Goal: Task Accomplishment & Management: Manage account settings

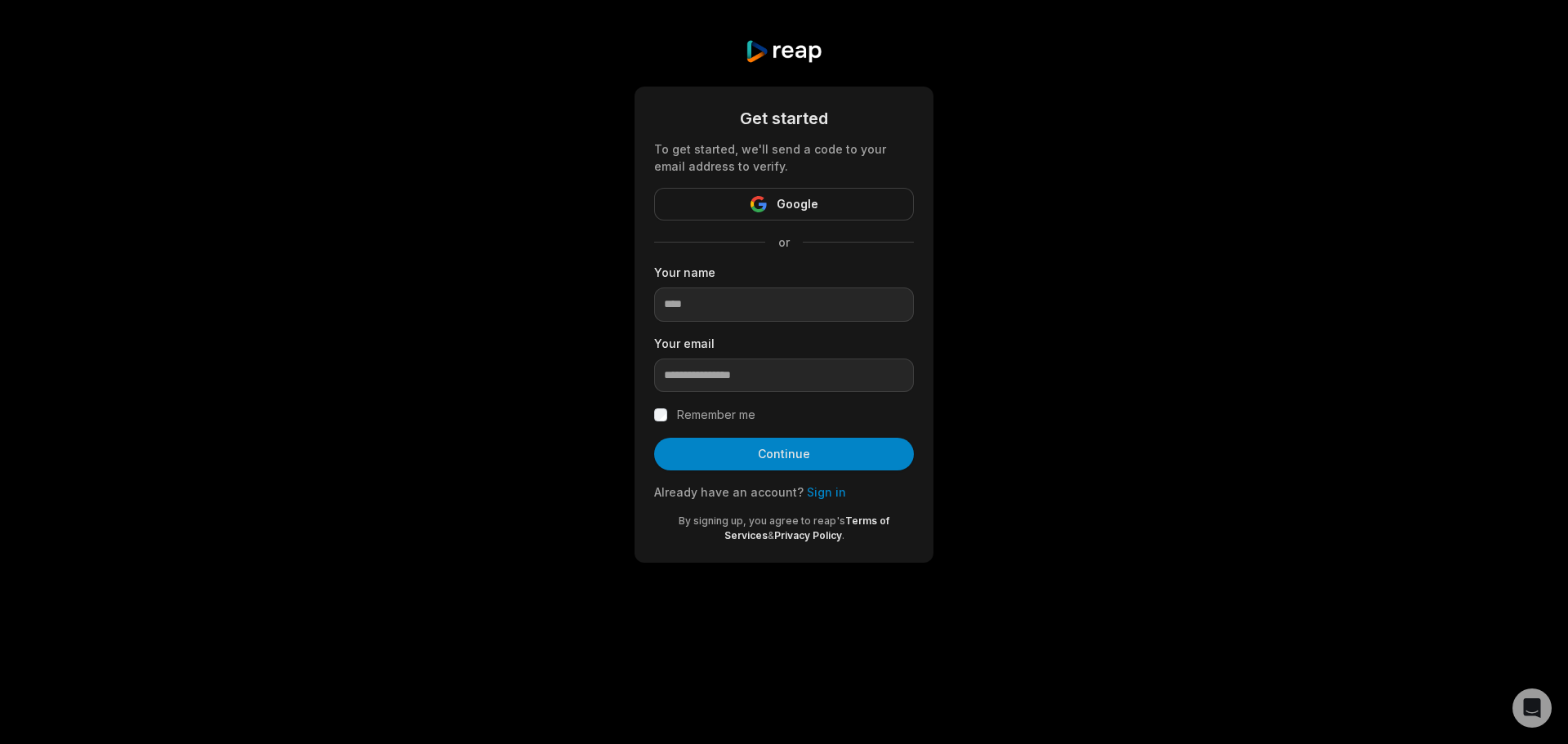
click at [817, 486] on link "Sign in" at bounding box center [825, 491] width 39 height 14
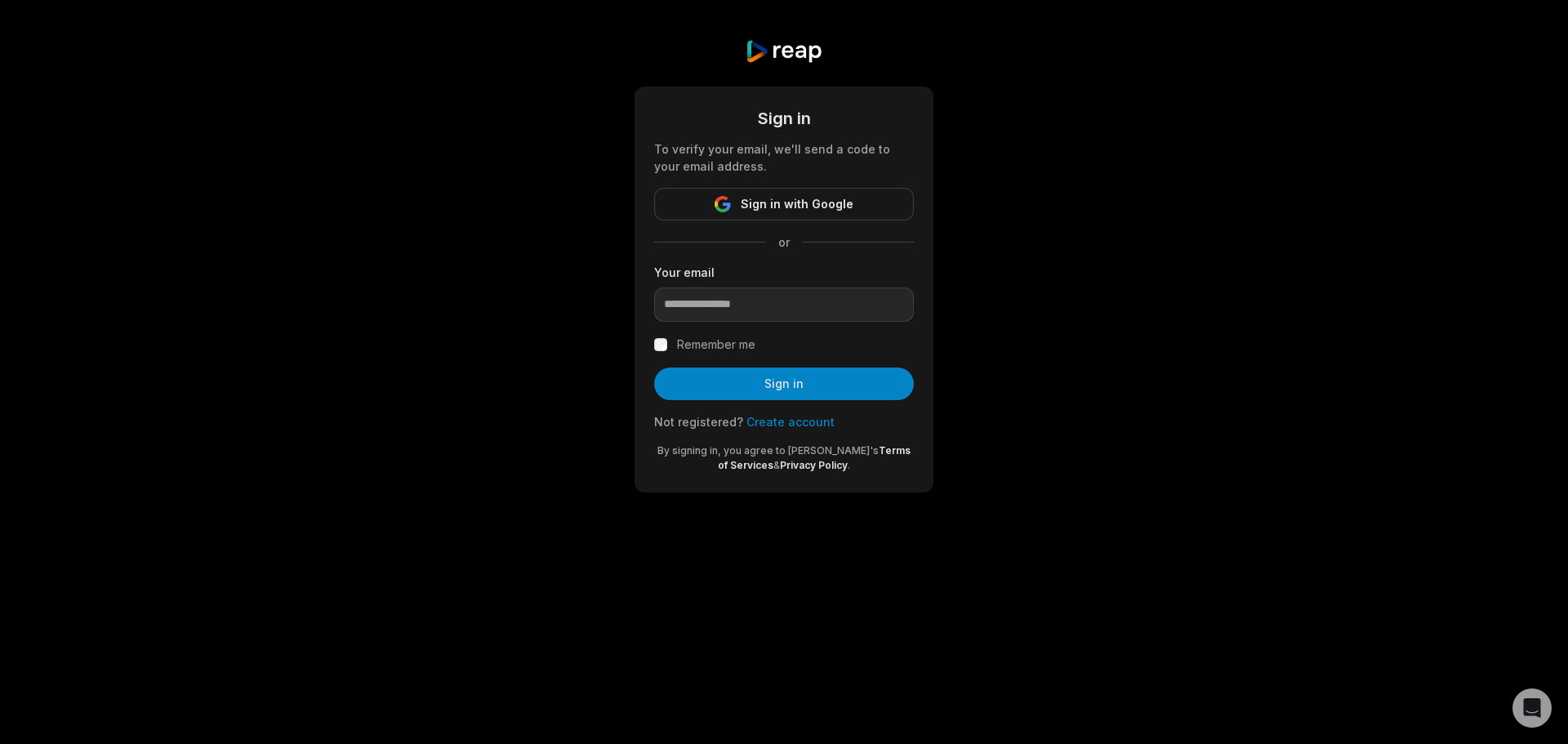
drag, startPoint x: 1179, startPoint y: 370, endPoint x: 1158, endPoint y: 374, distance: 21.4
click at [1179, 370] on div "Sign in To verify your email, we'll send a code to your email address. Sign in …" at bounding box center [784, 265] width 1568 height 531
click at [745, 296] on input "email" at bounding box center [783, 304] width 259 height 34
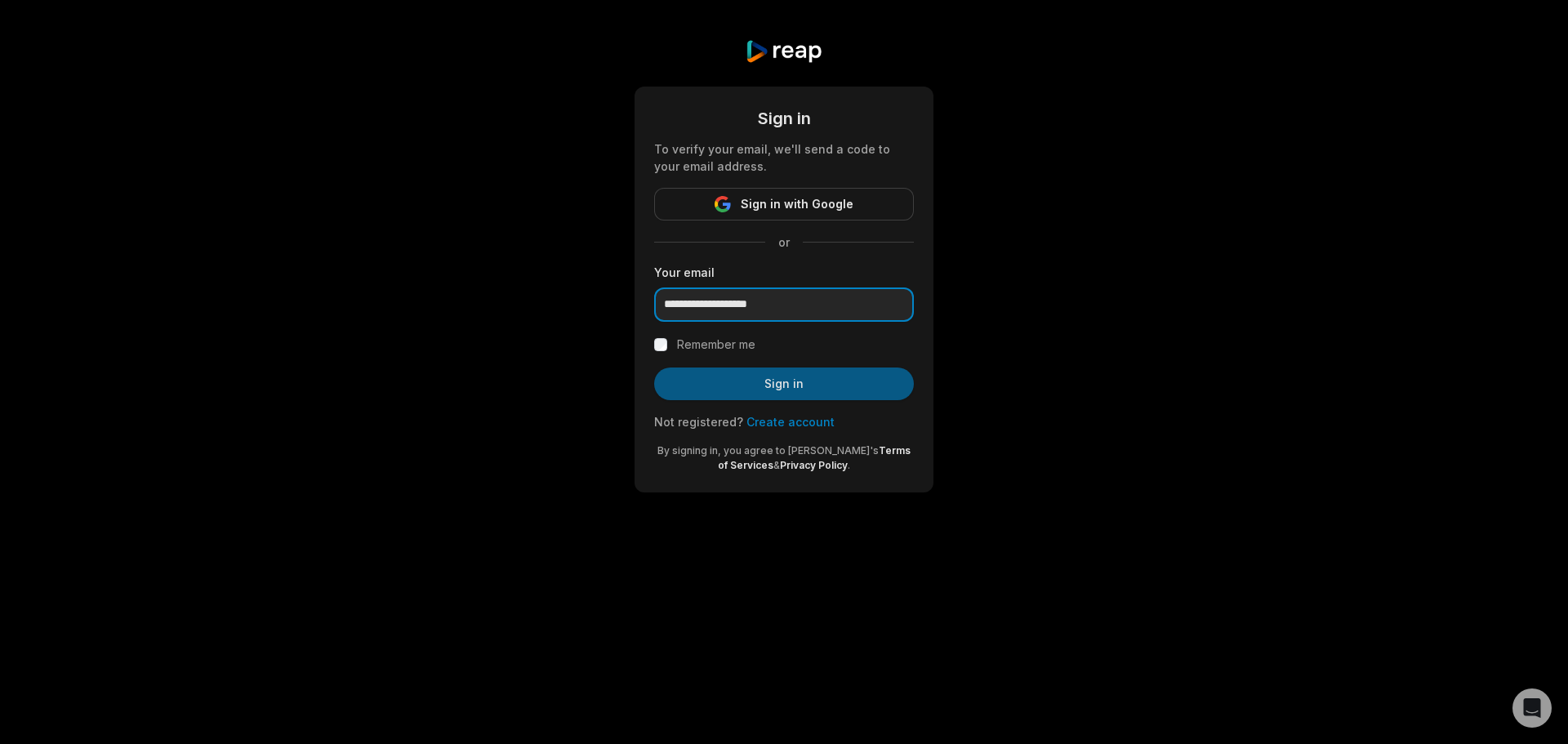
type input "**********"
click at [818, 388] on button "Sign in" at bounding box center [783, 383] width 259 height 32
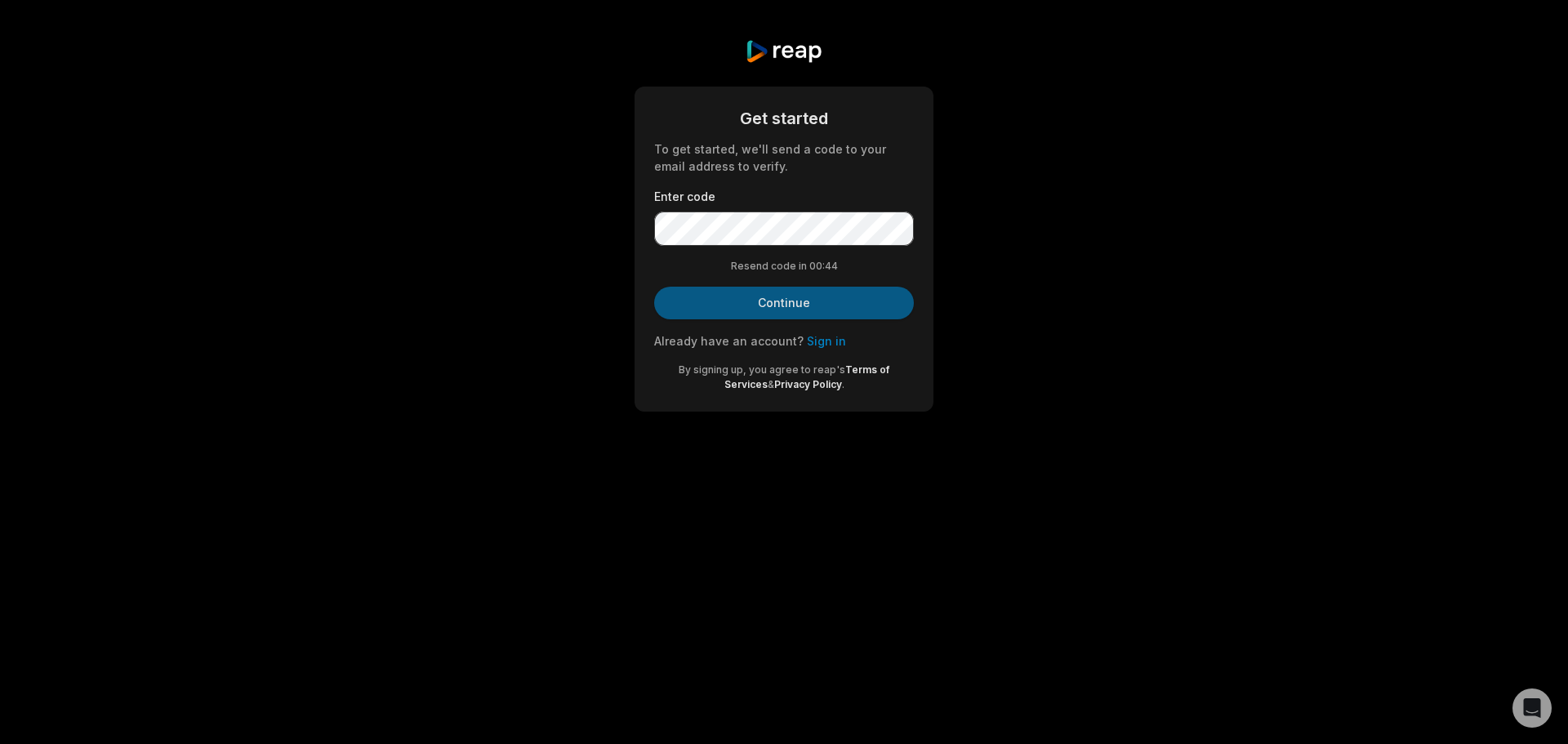
click at [803, 300] on button "Continue" at bounding box center [783, 302] width 259 height 32
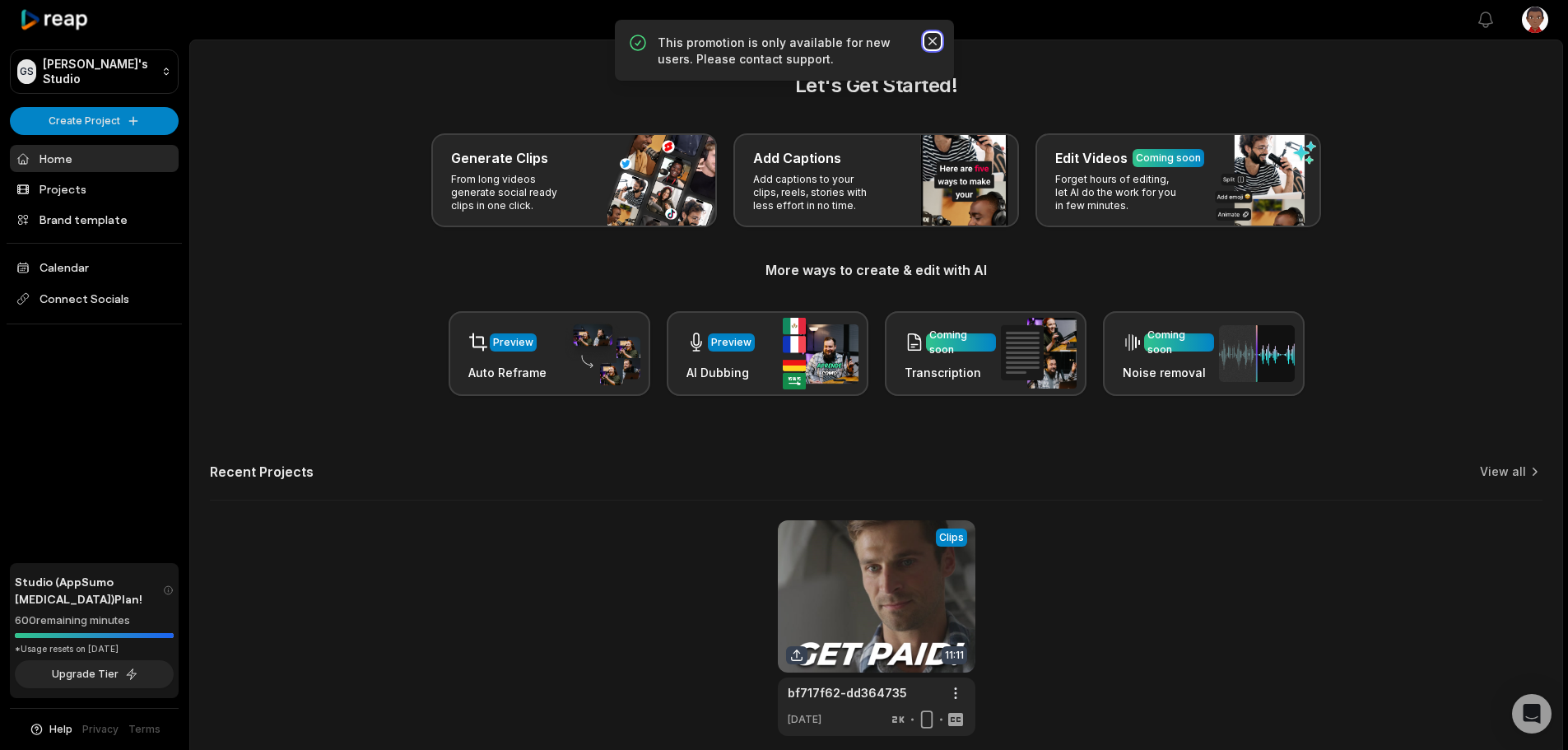
click at [940, 39] on icon "button" at bounding box center [932, 41] width 17 height 17
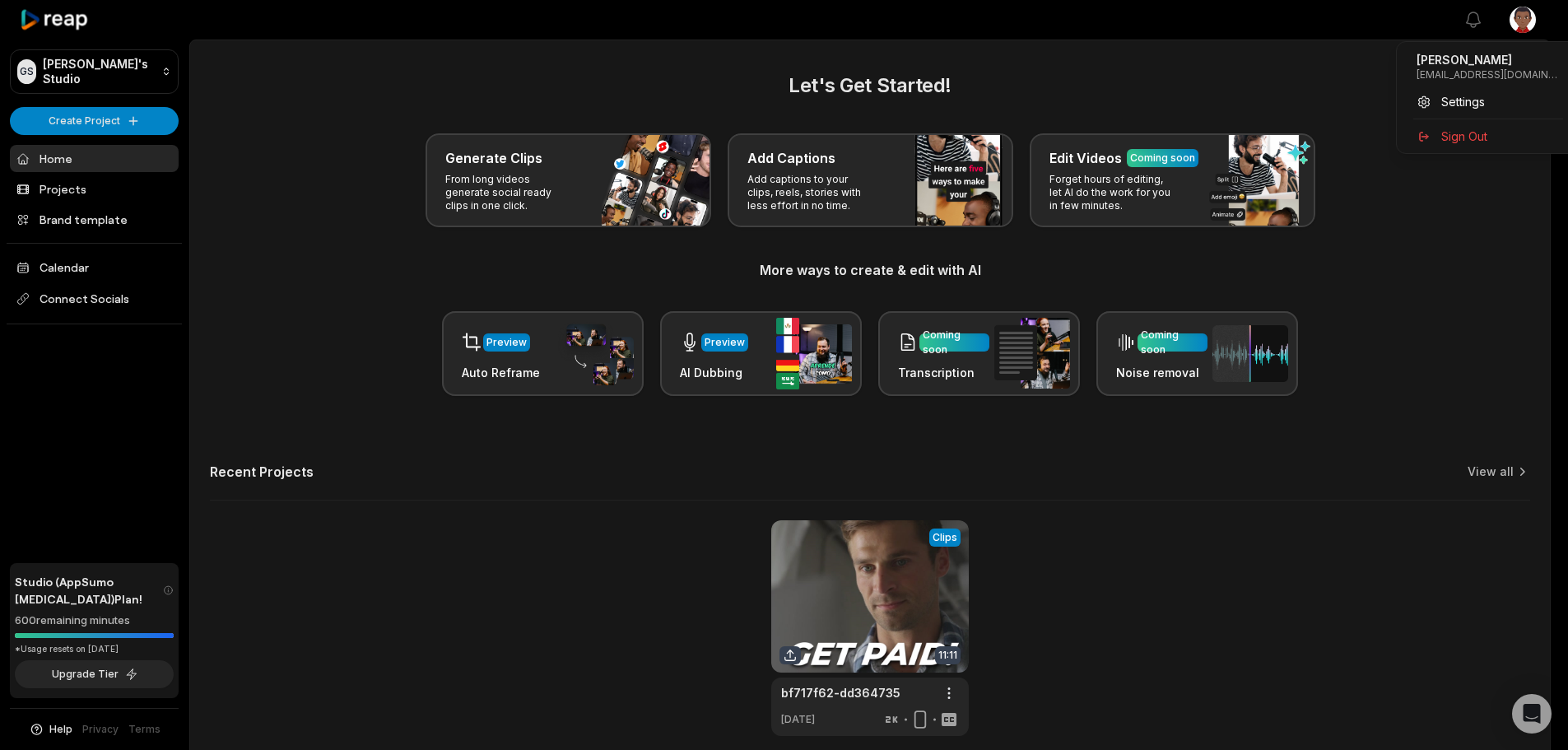
click at [1528, 28] on html "GS [PERSON_NAME]'s Studio Create Project Home Projects Brand template Calendar …" at bounding box center [784, 375] width 1568 height 750
click at [1531, 23] on html "GS Greg's Studio Create Project Home Projects Brand template Calendar Connect S…" at bounding box center [790, 375] width 1581 height 750
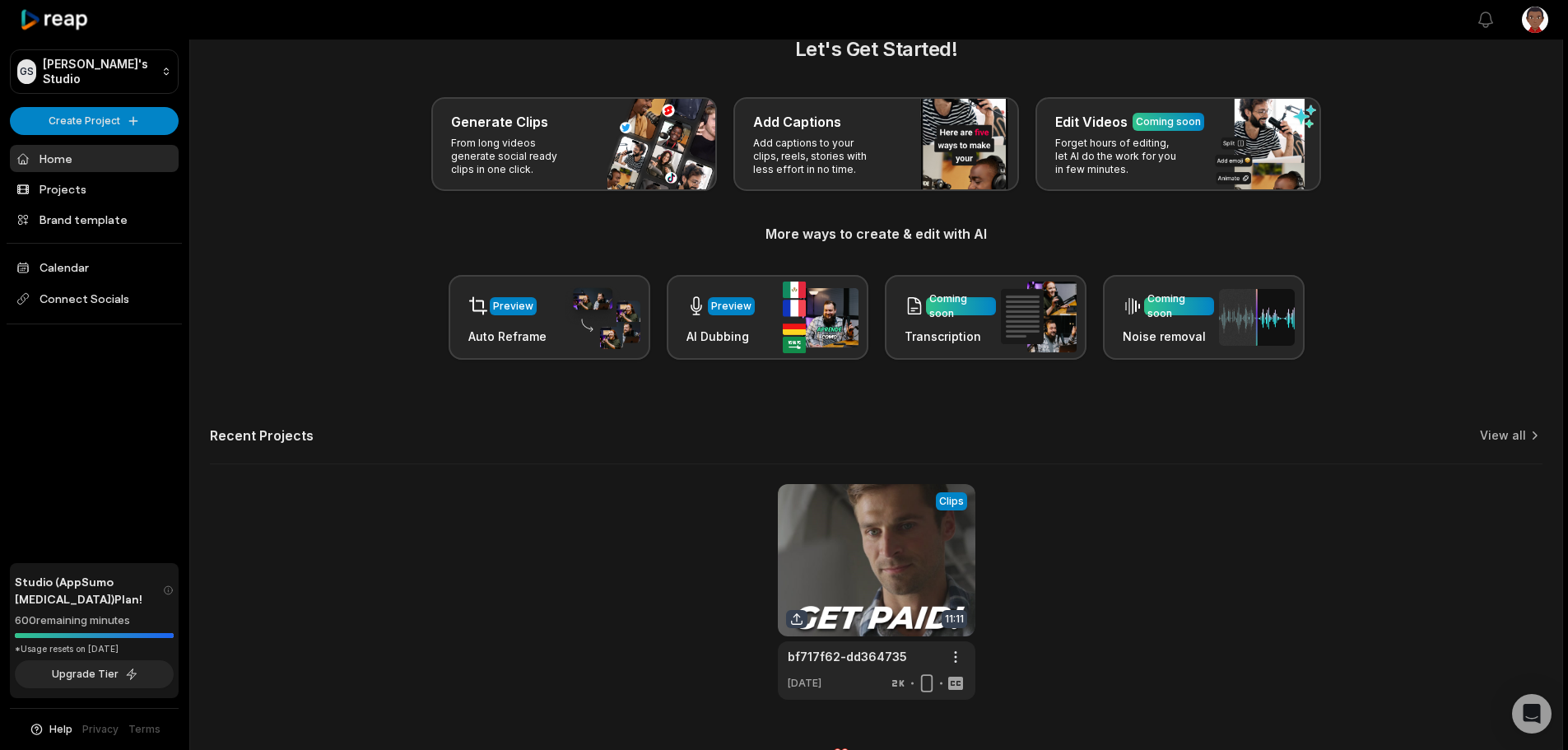
scroll to position [72, 0]
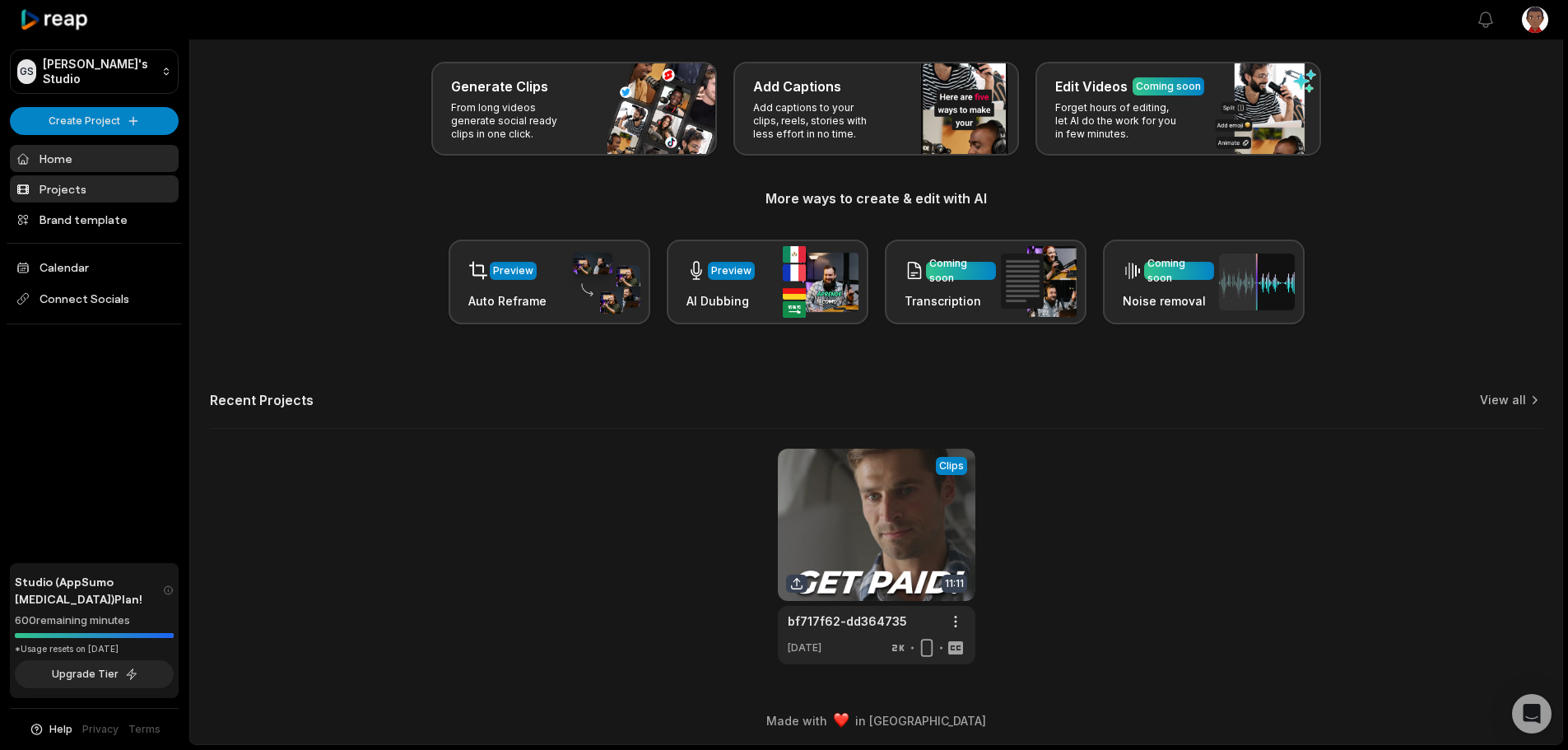
click at [74, 179] on link "Projects" at bounding box center [94, 189] width 169 height 28
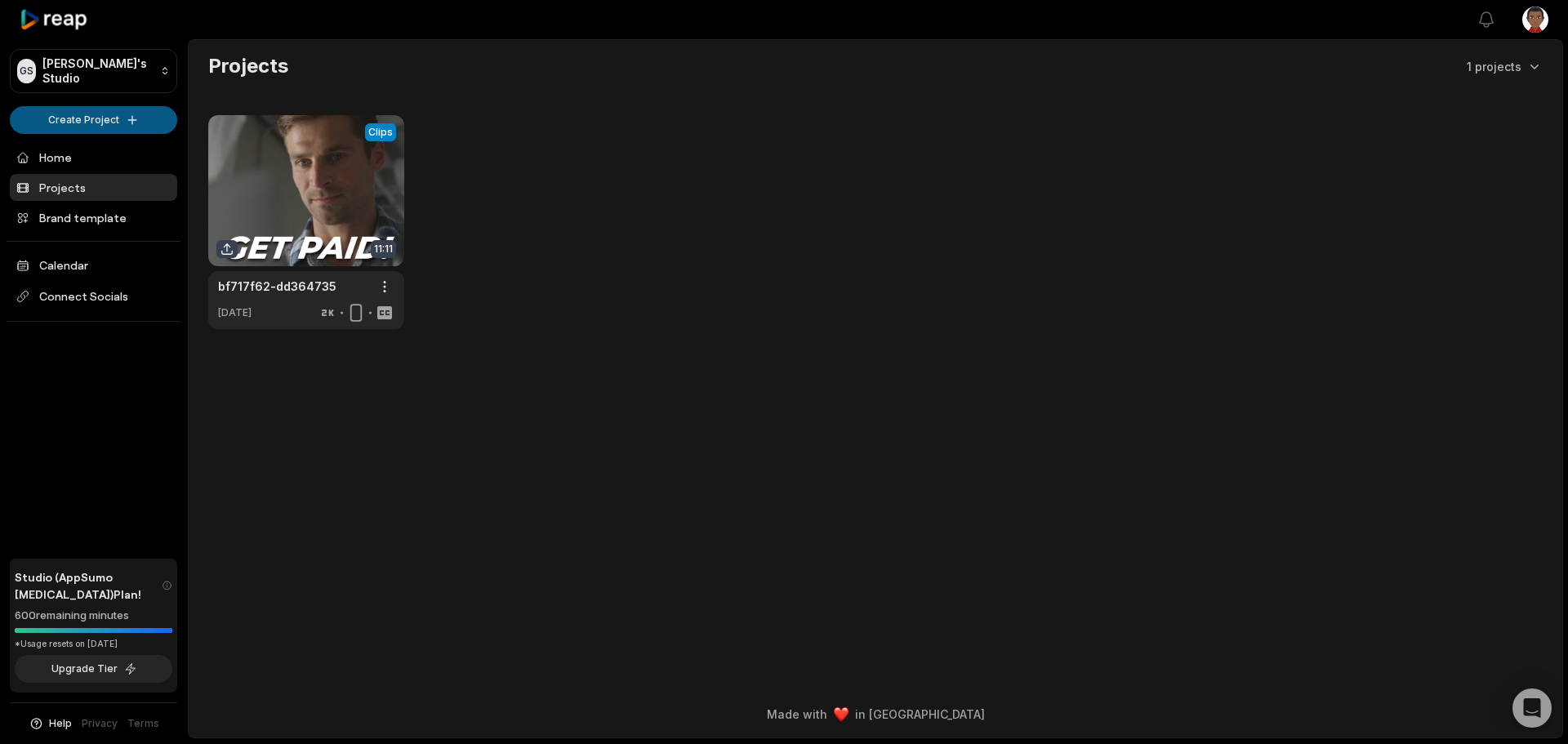
click at [132, 115] on html "GS Greg's Studio Create Project Home Projects Brand template Calendar Connect S…" at bounding box center [784, 372] width 1568 height 744
click at [590, 312] on html "GS Greg's Studio Create Project Home Projects Brand template Calendar Connect S…" at bounding box center [784, 372] width 1568 height 744
click at [109, 216] on link "Brand template" at bounding box center [94, 217] width 167 height 27
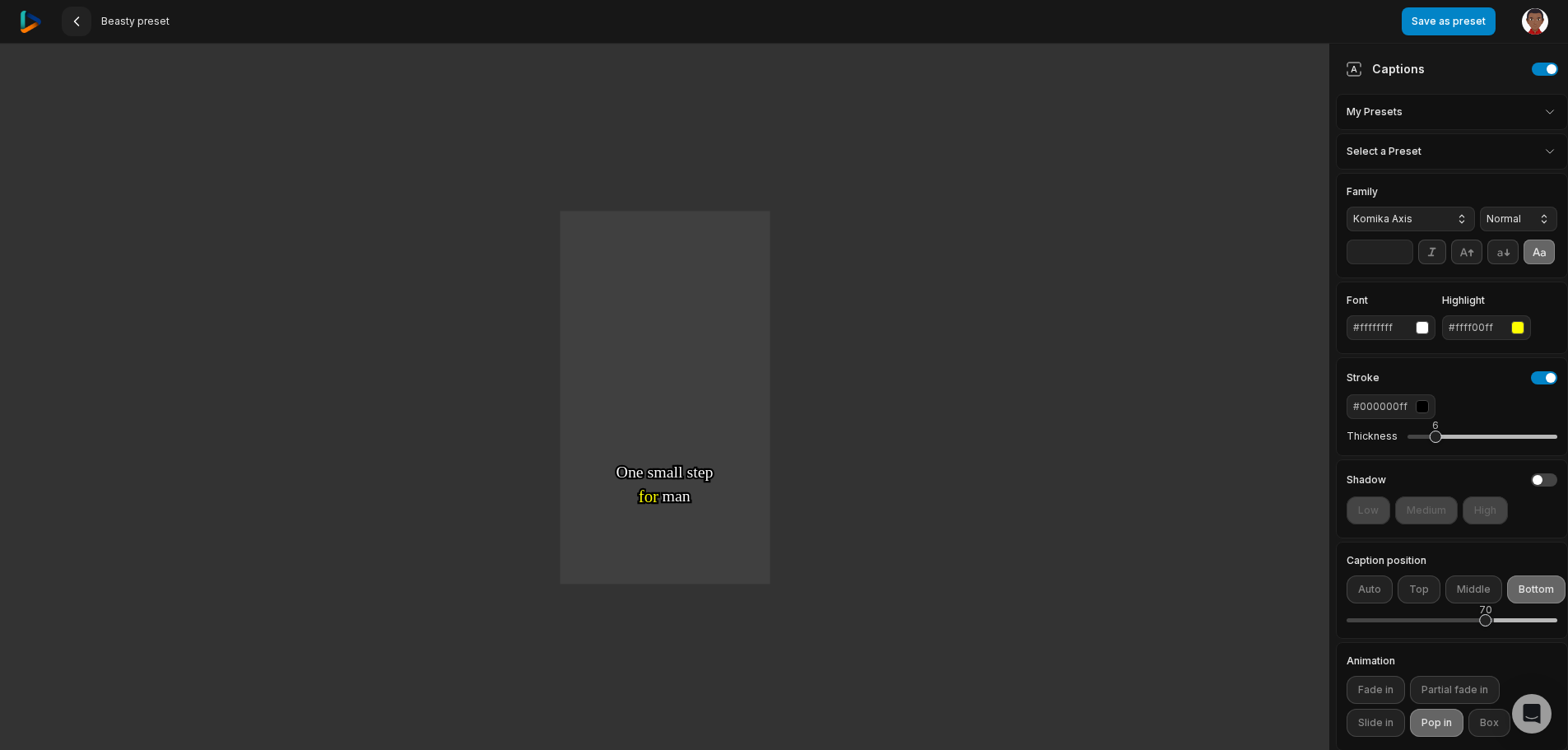
click at [84, 18] on button at bounding box center [76, 21] width 29 height 29
